Goal: Task Accomplishment & Management: Use online tool/utility

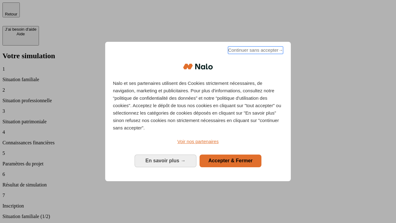
click at [255, 51] on span "Continuer sans accepter →" at bounding box center [255, 49] width 55 height 7
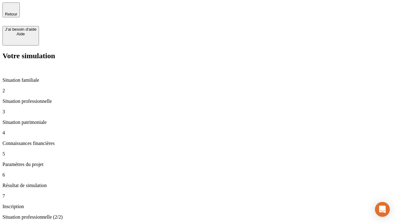
type input "30 000"
